Goal: Task Accomplishment & Management: Manage account settings

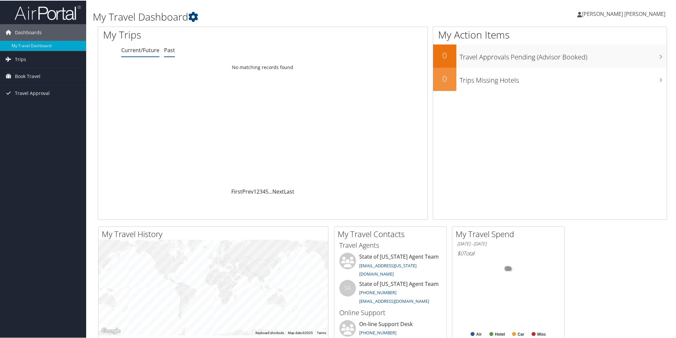
click at [168, 49] on link "Past" at bounding box center [169, 49] width 11 height 7
click at [29, 56] on link "Trips" at bounding box center [43, 58] width 86 height 17
click at [39, 79] on link "Past Trips" at bounding box center [43, 82] width 86 height 10
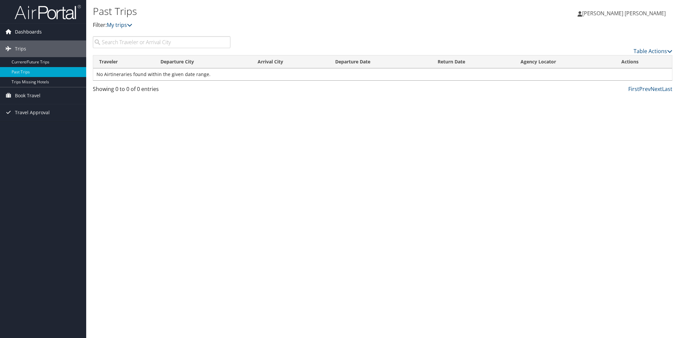
click at [28, 33] on span "Dashboards" at bounding box center [28, 32] width 27 height 17
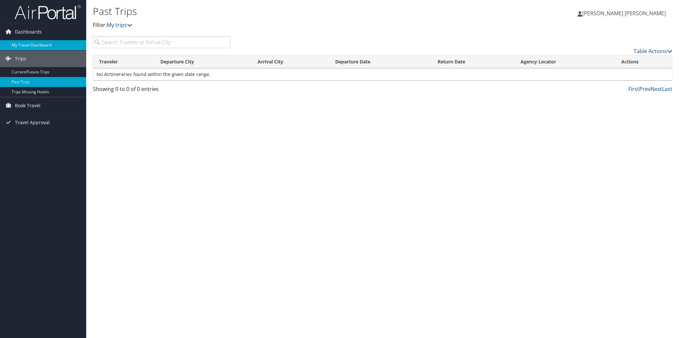
click at [28, 41] on link "My Travel Dashboard" at bounding box center [43, 45] width 86 height 10
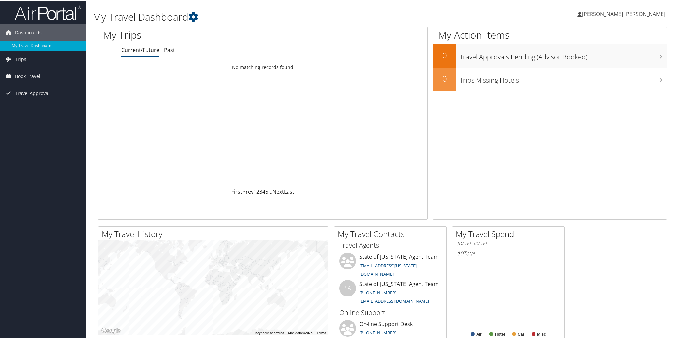
click at [650, 15] on span "[PERSON_NAME] [PERSON_NAME]" at bounding box center [624, 13] width 84 height 7
click at [607, 37] on link "My Settings" at bounding box center [627, 36] width 74 height 11
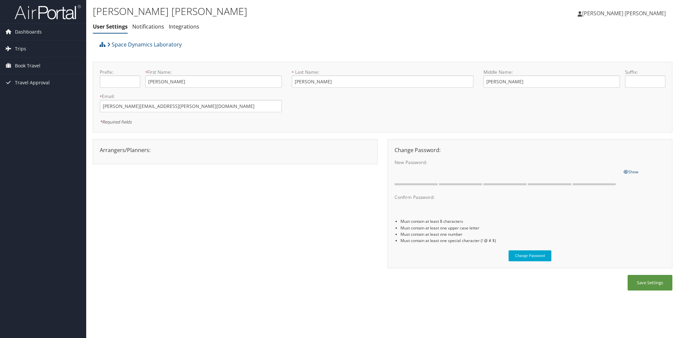
click at [650, 14] on span "[PERSON_NAME] [PERSON_NAME]" at bounding box center [624, 13] width 84 height 7
click at [611, 57] on link "View Travel Profile" at bounding box center [628, 58] width 74 height 11
click at [33, 83] on span "Travel Approval" at bounding box center [32, 82] width 35 height 17
click at [33, 98] on link "Pending Trip Approvals" at bounding box center [43, 96] width 86 height 10
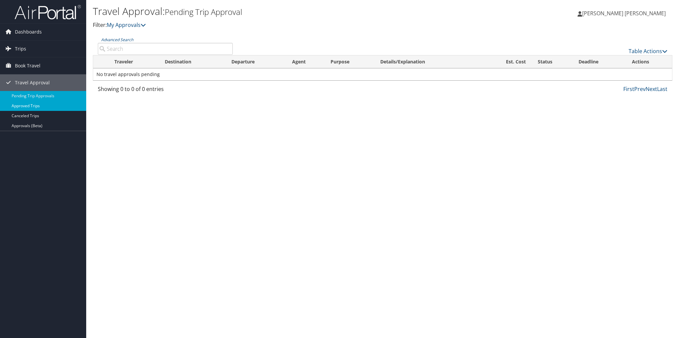
click at [31, 105] on link "Approved Trips" at bounding box center [43, 106] width 86 height 10
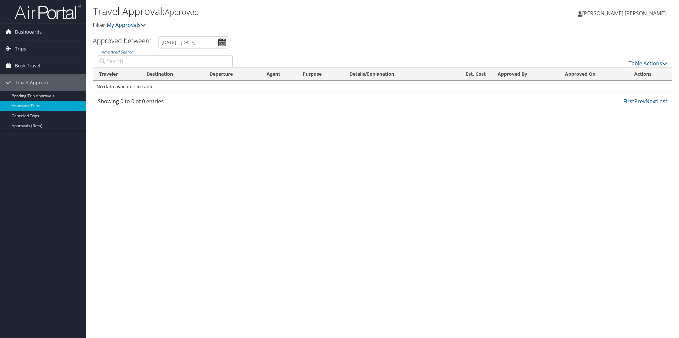
click at [31, 31] on span "Dashboards" at bounding box center [28, 32] width 27 height 17
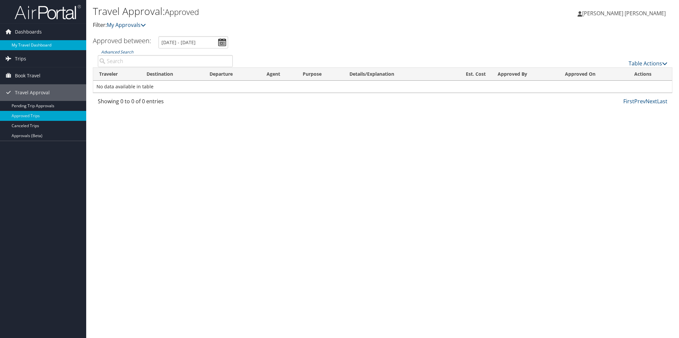
click at [31, 47] on link "My Travel Dashboard" at bounding box center [43, 45] width 86 height 10
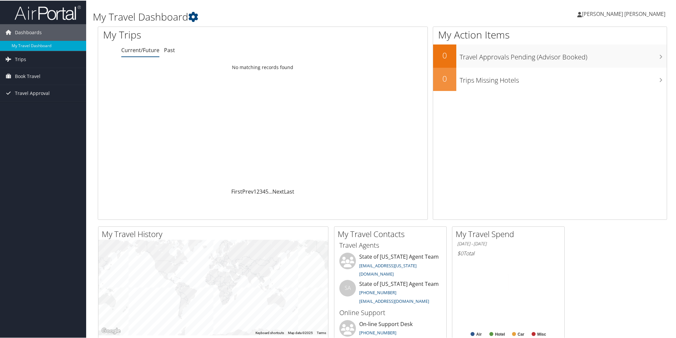
click at [646, 14] on span "[PERSON_NAME] [PERSON_NAME]" at bounding box center [624, 13] width 84 height 7
click at [612, 59] on link "View Travel Profile" at bounding box center [627, 58] width 74 height 11
